Goal: Task Accomplishment & Management: Complete application form

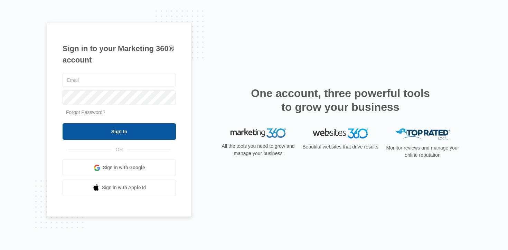
type input "antonio@doradosurfaces.com"
click at [120, 127] on input "Sign In" at bounding box center [119, 131] width 113 height 17
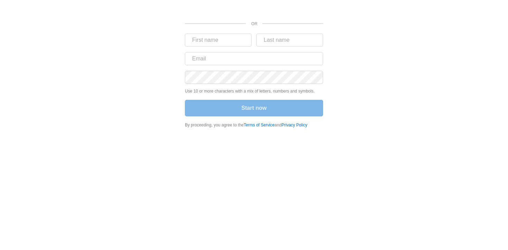
click at [10, 30] on div "OR Use 10 or more characters with a mix of letters, numbers and symbols. Start …" at bounding box center [254, 70] width 508 height 141
click at [224, 40] on input "text" at bounding box center [218, 40] width 67 height 13
click at [325, 154] on body "OR Use 10 or more characters with a mix of letters, numbers and symbols. Start …" at bounding box center [254, 125] width 508 height 250
click at [234, 36] on input "text" at bounding box center [218, 40] width 67 height 13
click at [233, 43] on input "text" at bounding box center [218, 40] width 67 height 13
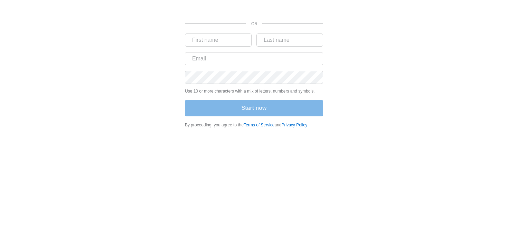
click at [316, 150] on body "OR Use 10 or more characters with a mix of letters, numbers and symbols. Start …" at bounding box center [254, 125] width 508 height 250
click at [163, 127] on div "OR Use 10 or more characters with a mix of letters, numbers and symbols. Start …" at bounding box center [254, 66] width 415 height 132
